Goal: Task Accomplishment & Management: Manage account settings

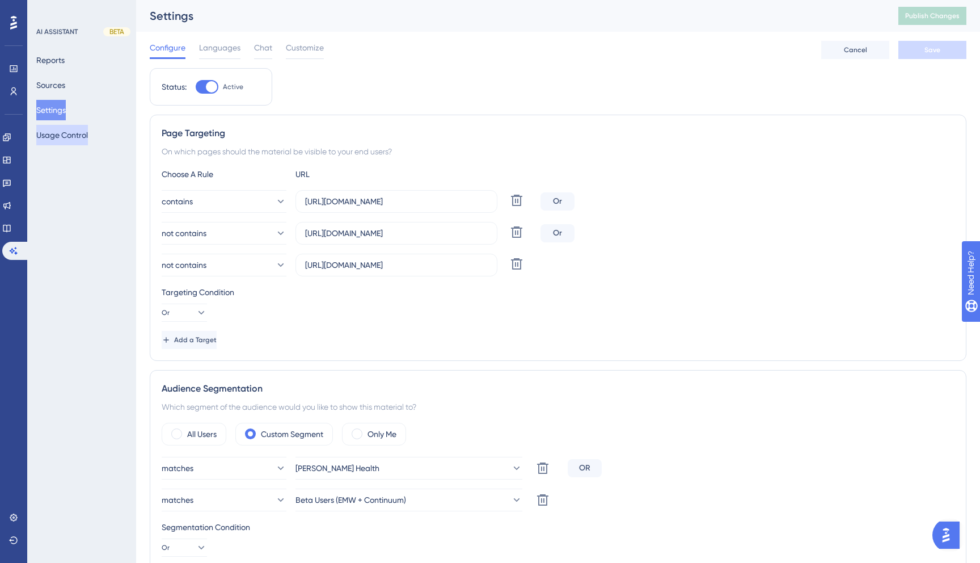
click at [68, 141] on button "Usage Control" at bounding box center [62, 135] width 52 height 20
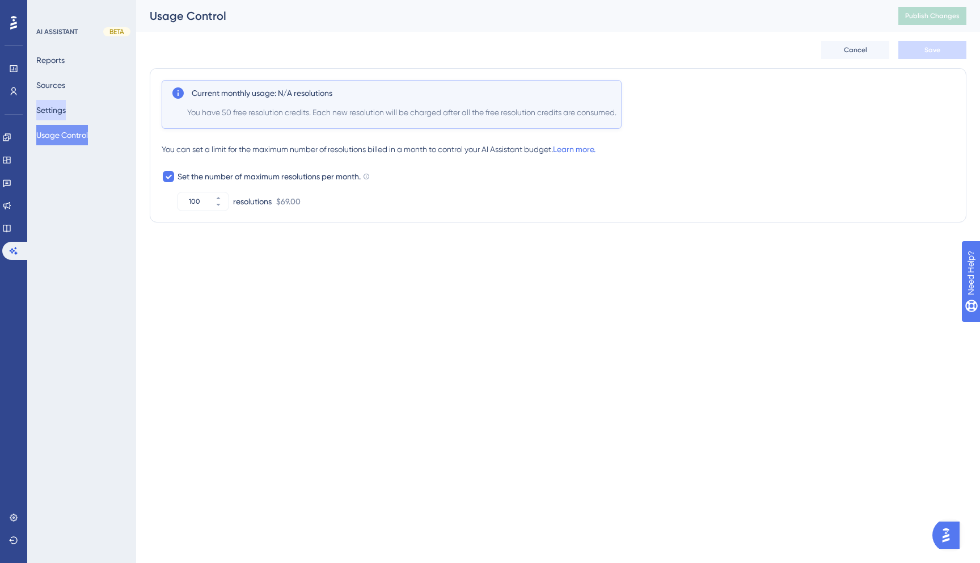
click at [66, 116] on button "Settings" at bounding box center [50, 110] width 29 height 20
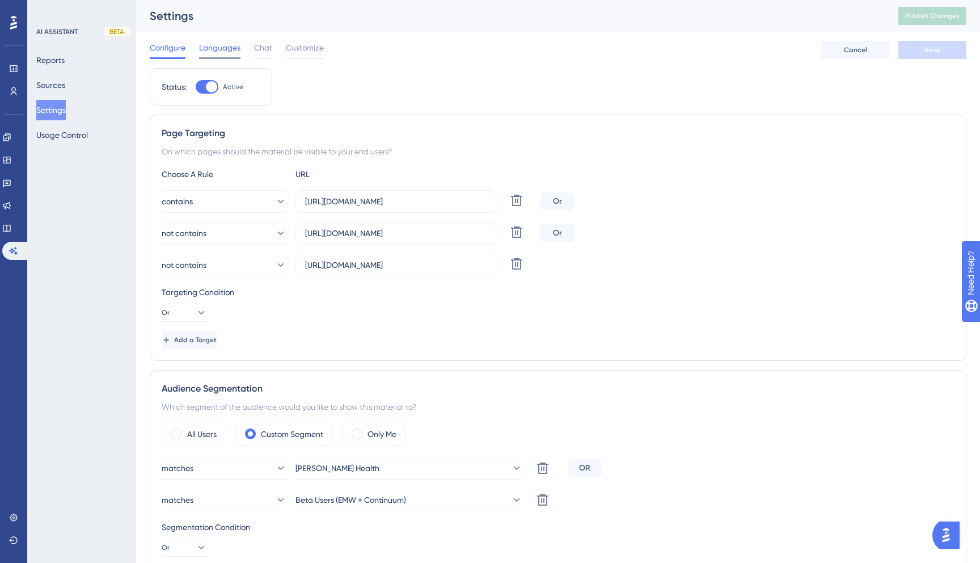
click at [231, 54] on div "Languages" at bounding box center [219, 50] width 41 height 18
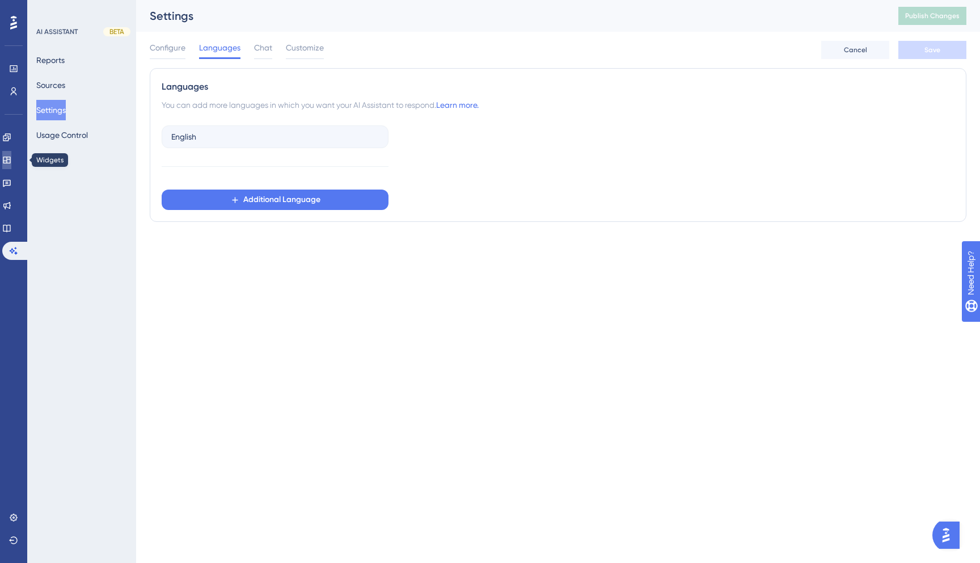
click at [10, 159] on icon at bounding box center [6, 160] width 7 height 7
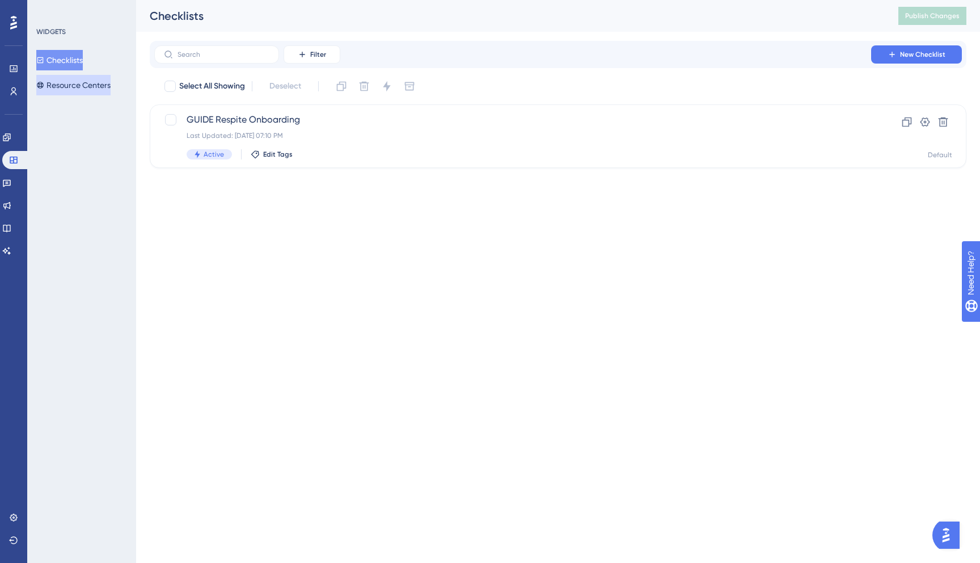
click at [76, 86] on button "Resource Centers" at bounding box center [73, 85] width 74 height 20
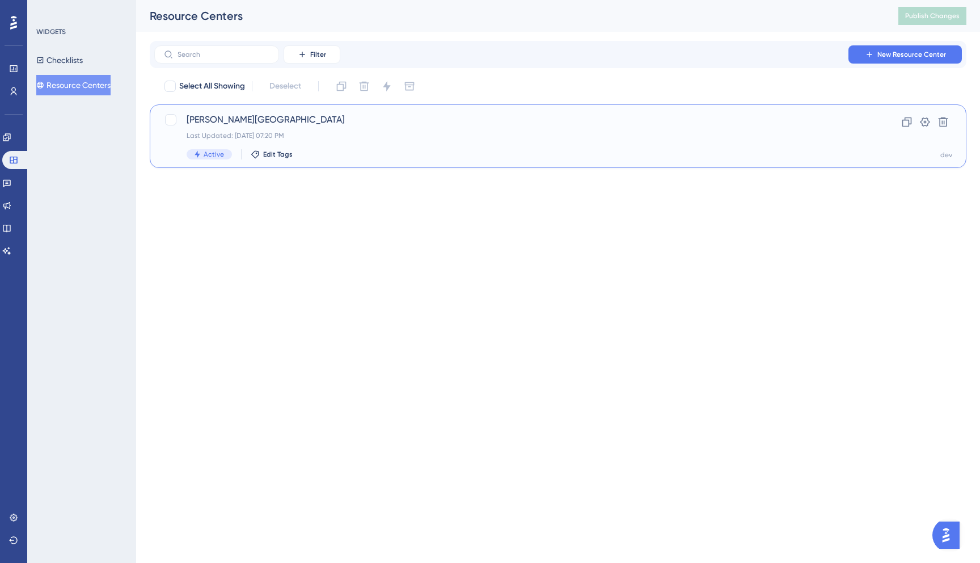
click at [255, 119] on span "[PERSON_NAME][GEOGRAPHIC_DATA]" at bounding box center [513, 120] width 652 height 14
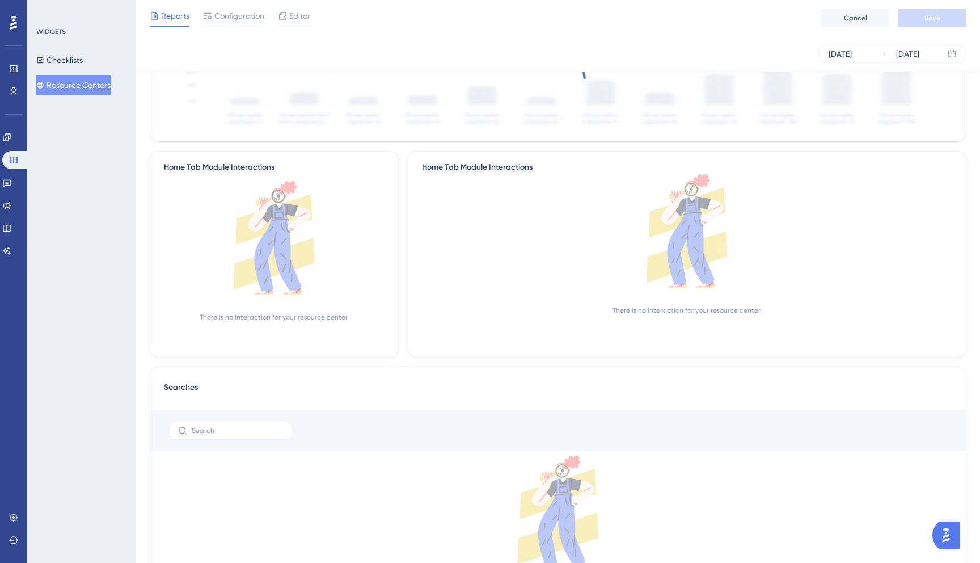
scroll to position [82, 0]
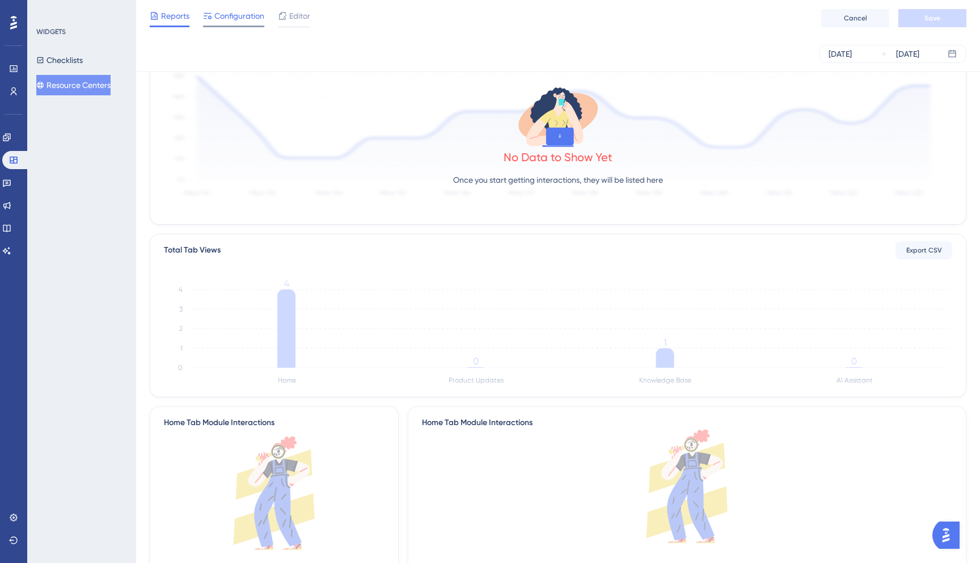
click at [248, 9] on span "Configuration" at bounding box center [239, 16] width 50 height 14
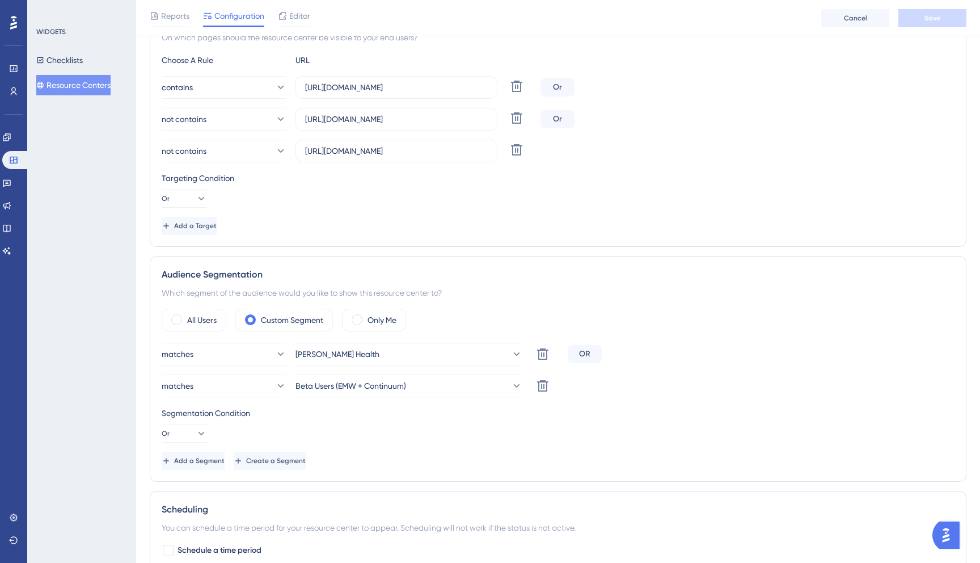
scroll to position [412, 0]
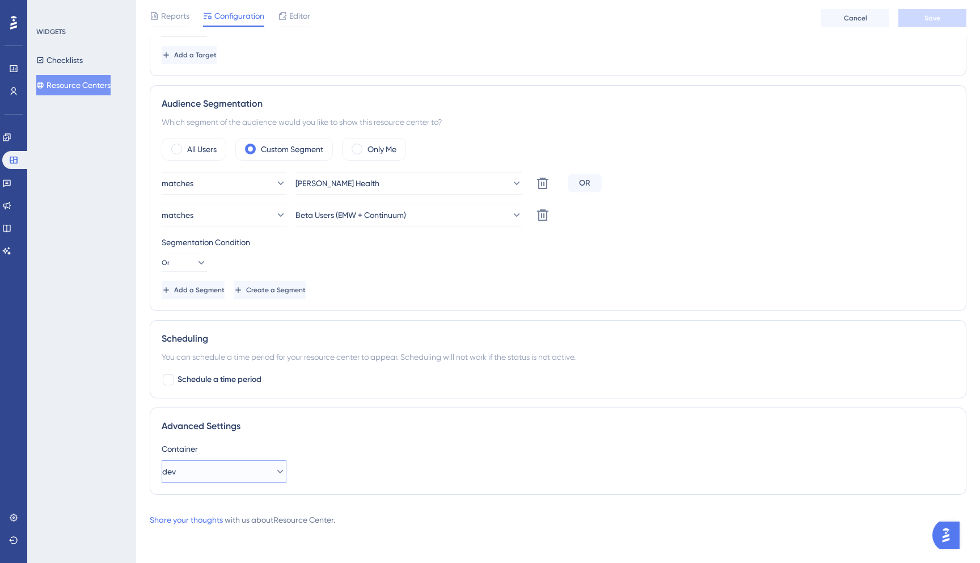
click at [226, 480] on button "dev" at bounding box center [224, 471] width 125 height 23
click at [240, 532] on div "Default Default" at bounding box center [224, 528] width 92 height 23
click at [948, 12] on button "Save" at bounding box center [932, 18] width 68 height 18
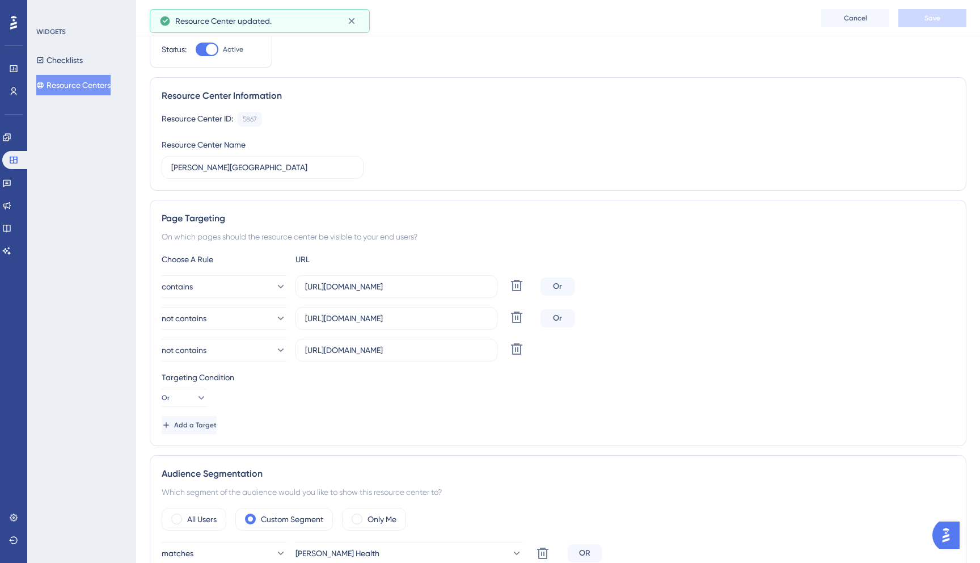
scroll to position [0, 0]
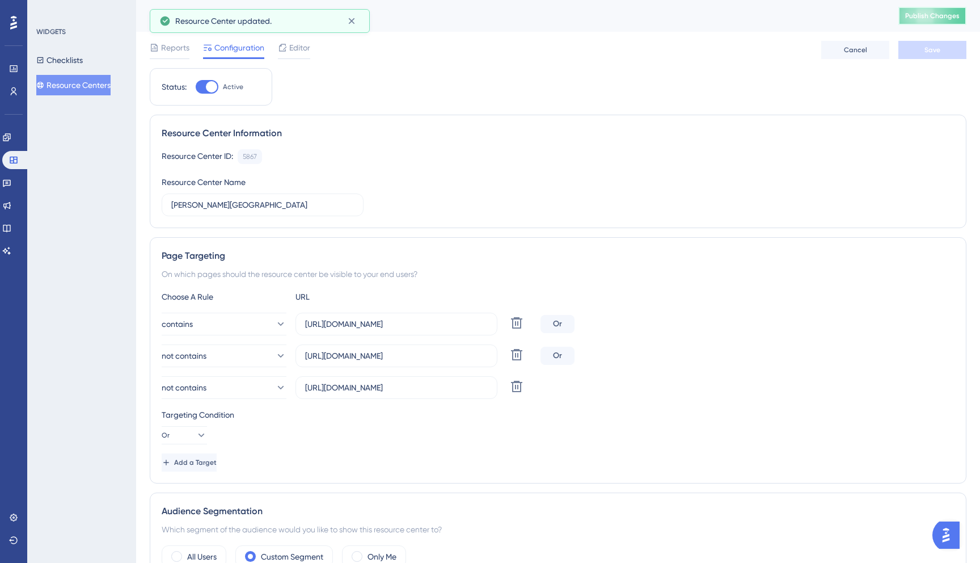
click at [945, 16] on span "Publish Changes" at bounding box center [932, 15] width 54 height 9
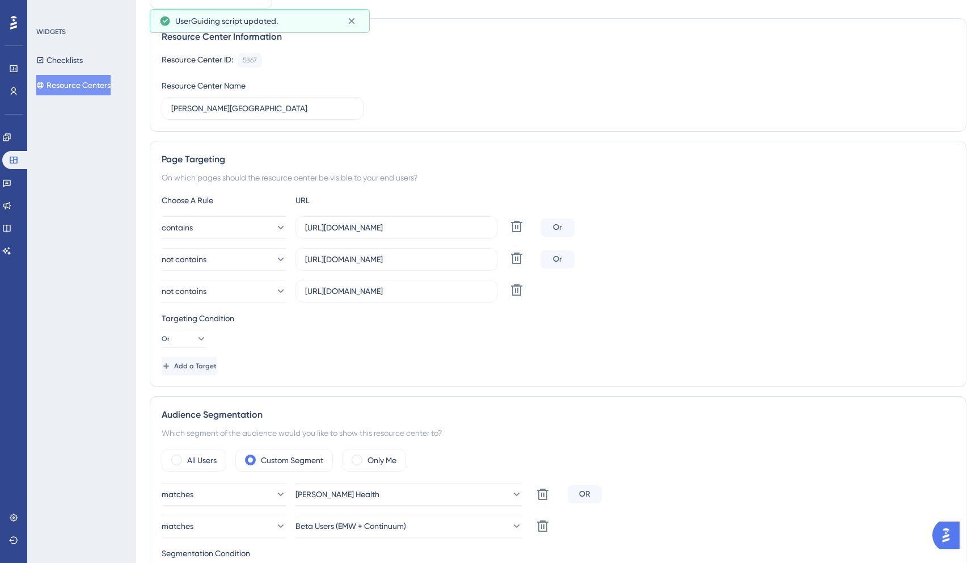
scroll to position [412, 0]
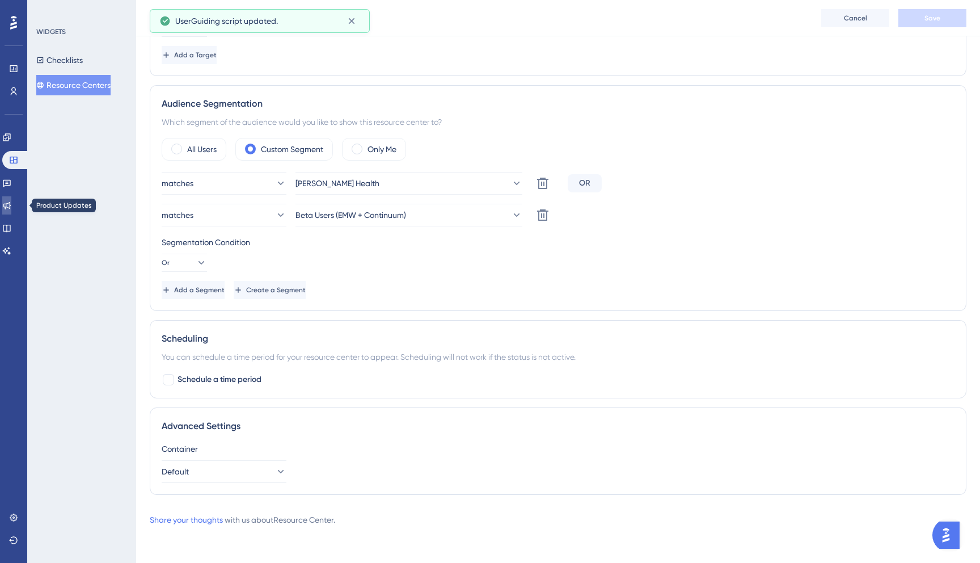
click at [11, 197] on link at bounding box center [6, 205] width 9 height 18
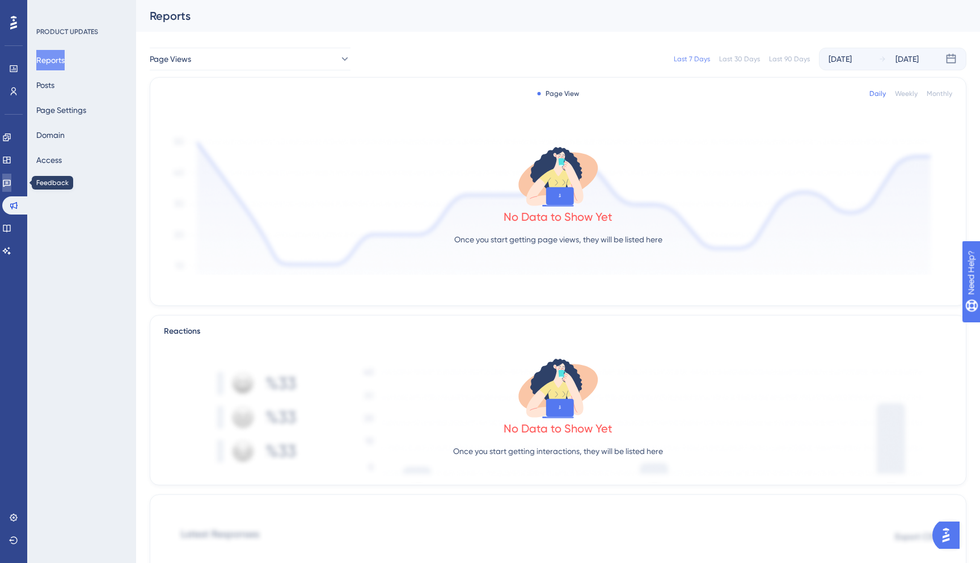
click at [11, 181] on link at bounding box center [6, 183] width 9 height 18
